Goal: Task Accomplishment & Management: Use online tool/utility

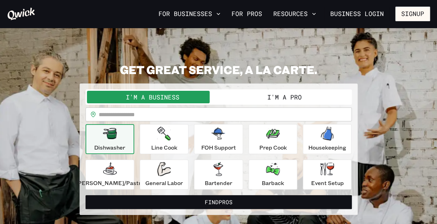
click at [279, 103] on div "I'm a Business I'm a Pro" at bounding box center [219, 96] width 266 height 15
click at [281, 98] on button "I'm a Pro" at bounding box center [285, 97] width 132 height 13
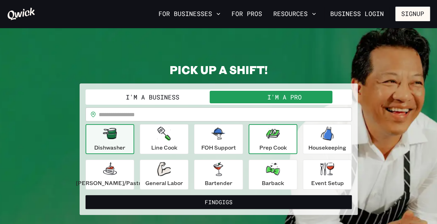
click at [254, 150] on button "Prep Cook" at bounding box center [273, 139] width 49 height 30
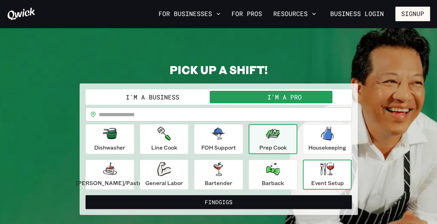
click at [316, 184] on p "Event Setup" at bounding box center [327, 183] width 33 height 8
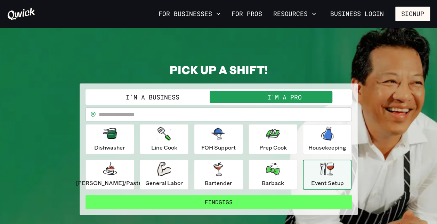
click at [263, 203] on button "Find Gigs" at bounding box center [219, 202] width 266 height 14
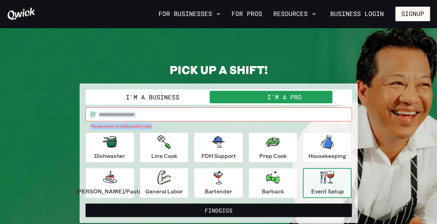
drag, startPoint x: 179, startPoint y: 123, endPoint x: 179, endPoint y: 117, distance: 6.3
click at [179, 117] on div "​ ​ Please enter a valid postal code." at bounding box center [219, 118] width 266 height 22
click at [179, 117] on input "text" at bounding box center [225, 114] width 253 height 14
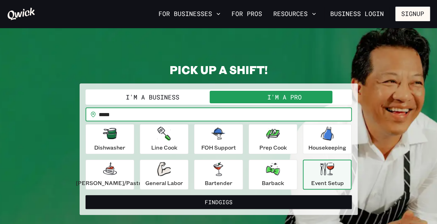
type input "*****"
click at [86, 195] on button "Find Gigs" at bounding box center [219, 202] width 266 height 14
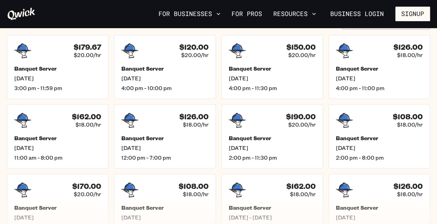
scroll to position [184, 0]
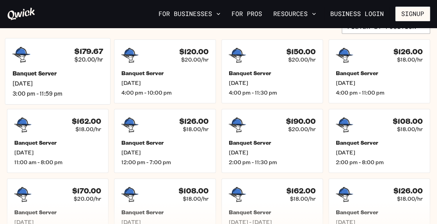
click at [49, 71] on h5 "Banquet Server" at bounding box center [58, 73] width 90 height 7
